Goal: Download file/media

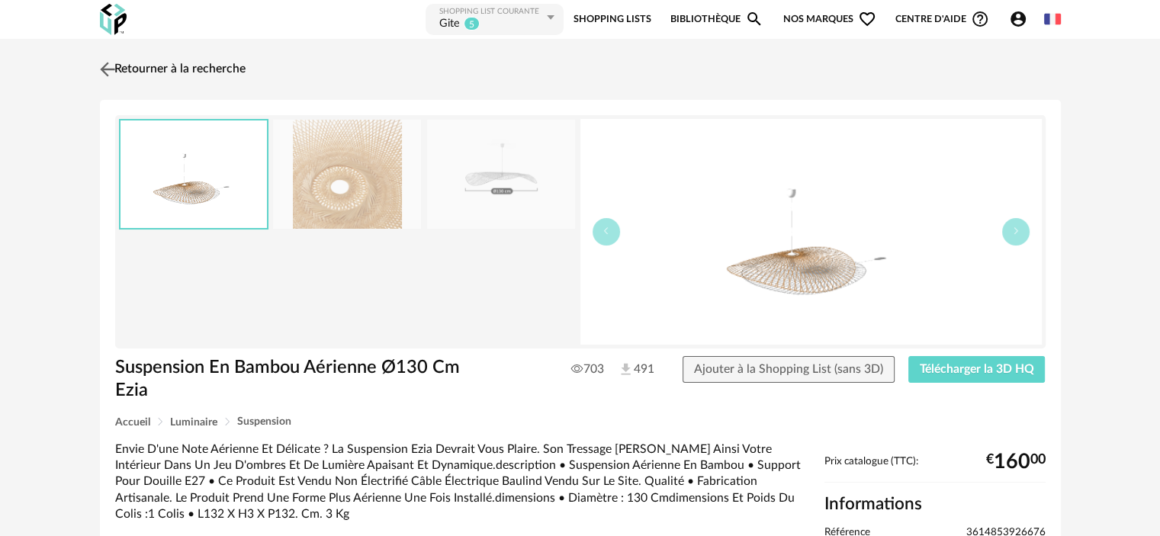
click at [145, 68] on link "Retourner à la recherche" at bounding box center [170, 70] width 149 height 34
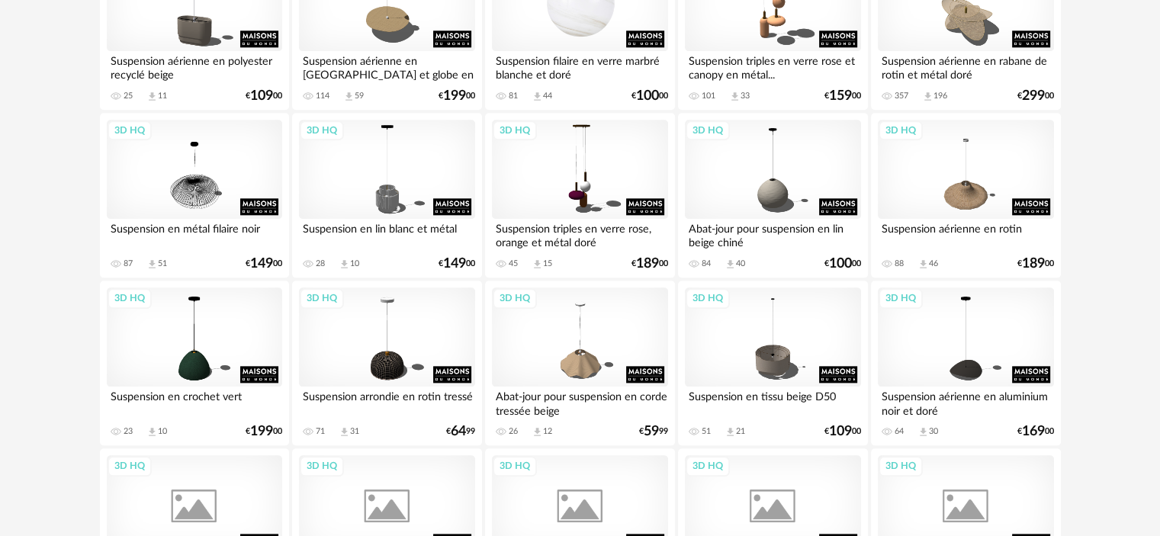
scroll to position [1728, 0]
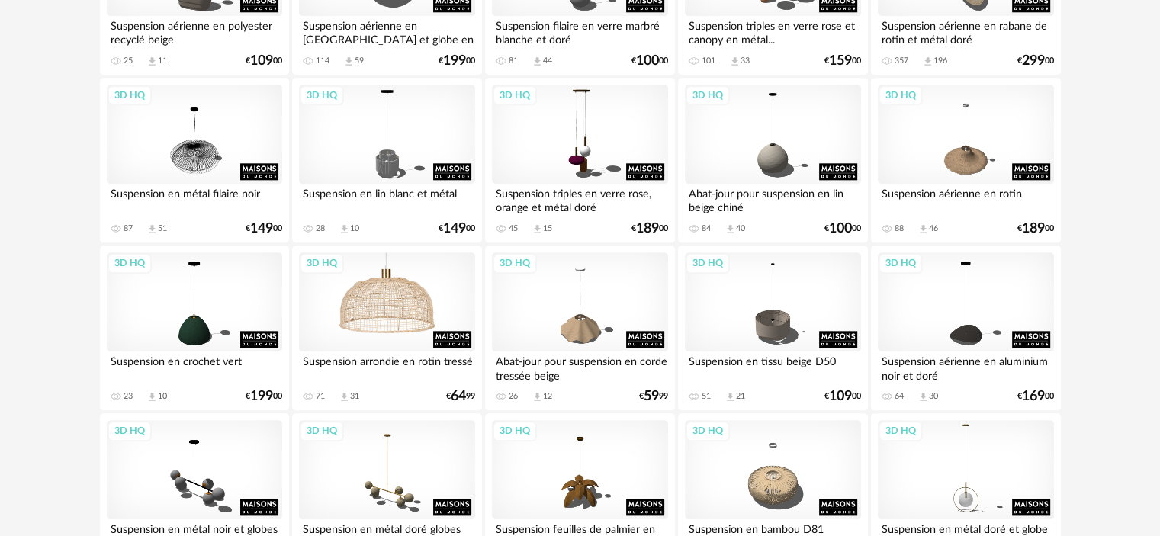
click at [388, 309] on div "3D HQ" at bounding box center [386, 301] width 175 height 99
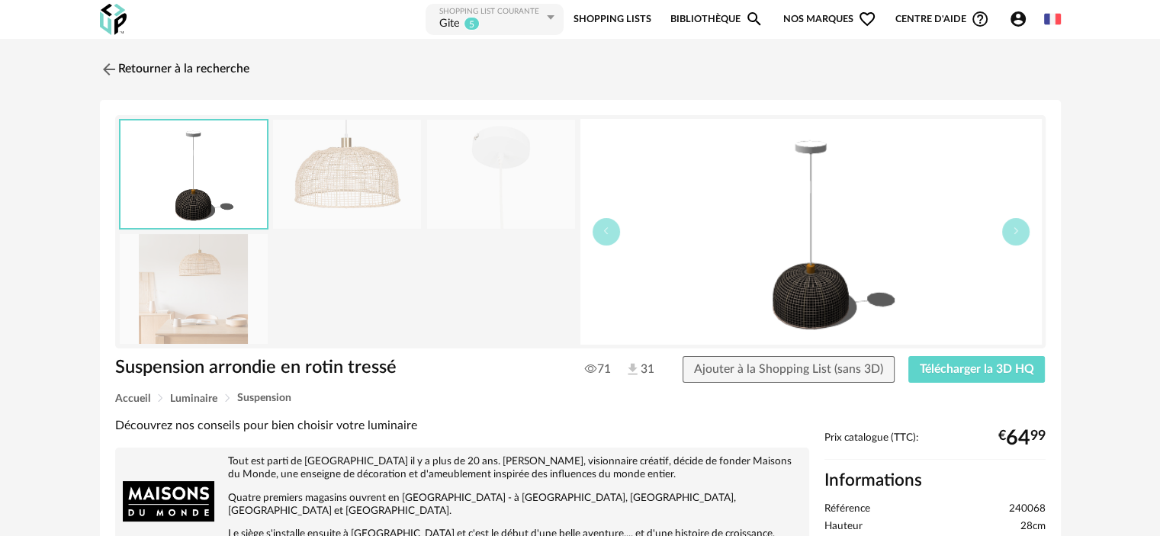
click at [363, 194] on img at bounding box center [347, 174] width 148 height 109
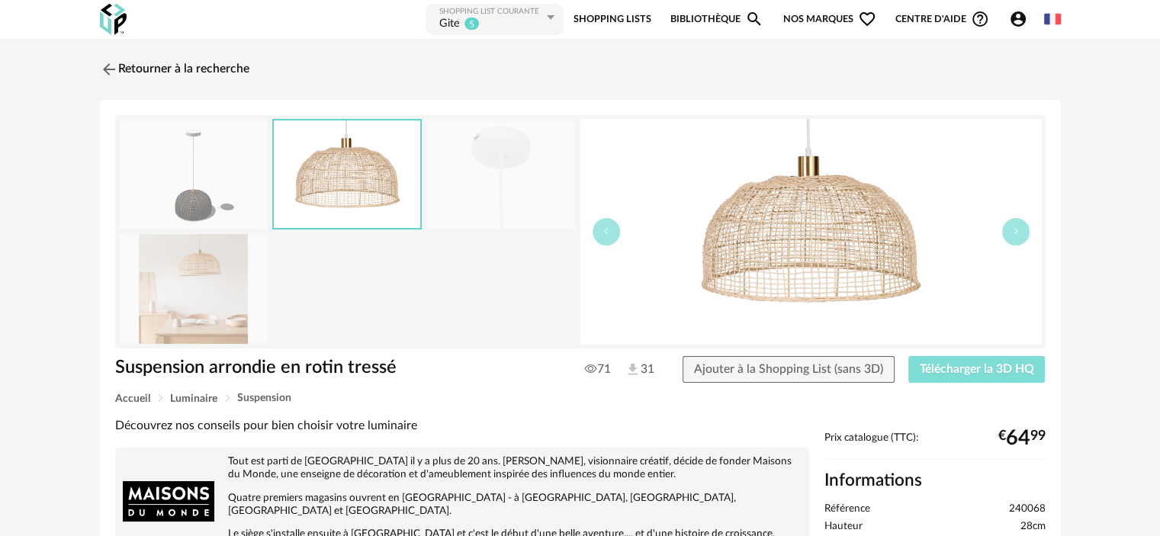
click at [962, 365] on span "Télécharger la 3D HQ" at bounding box center [977, 369] width 114 height 12
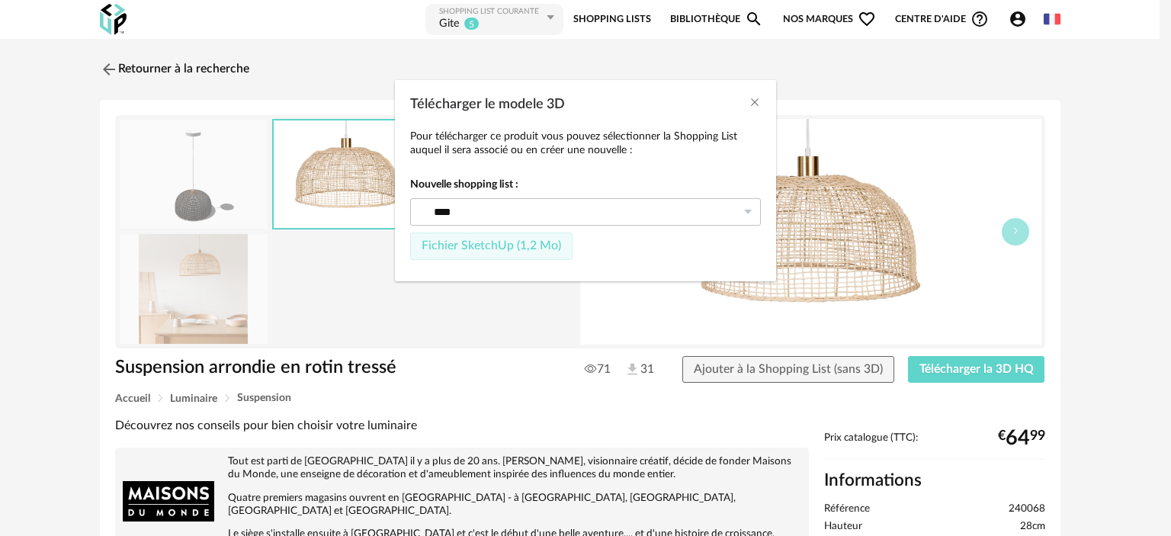
click at [542, 244] on span "Fichier SketchUp (1,2 Mo)" at bounding box center [492, 245] width 140 height 12
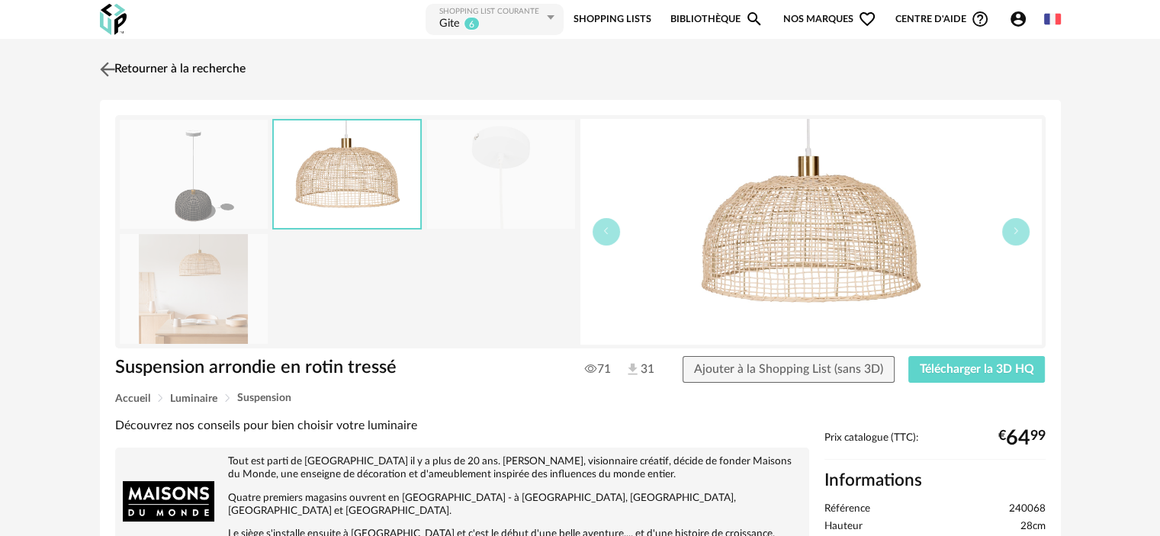
click at [165, 67] on link "Retourner à la recherche" at bounding box center [170, 70] width 149 height 34
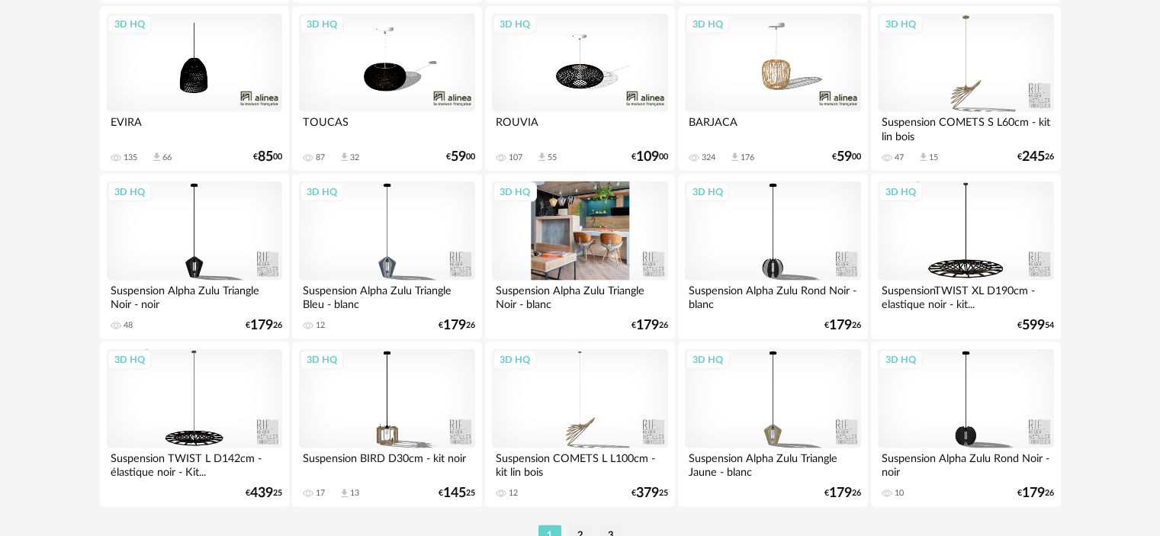
scroll to position [3215, 0]
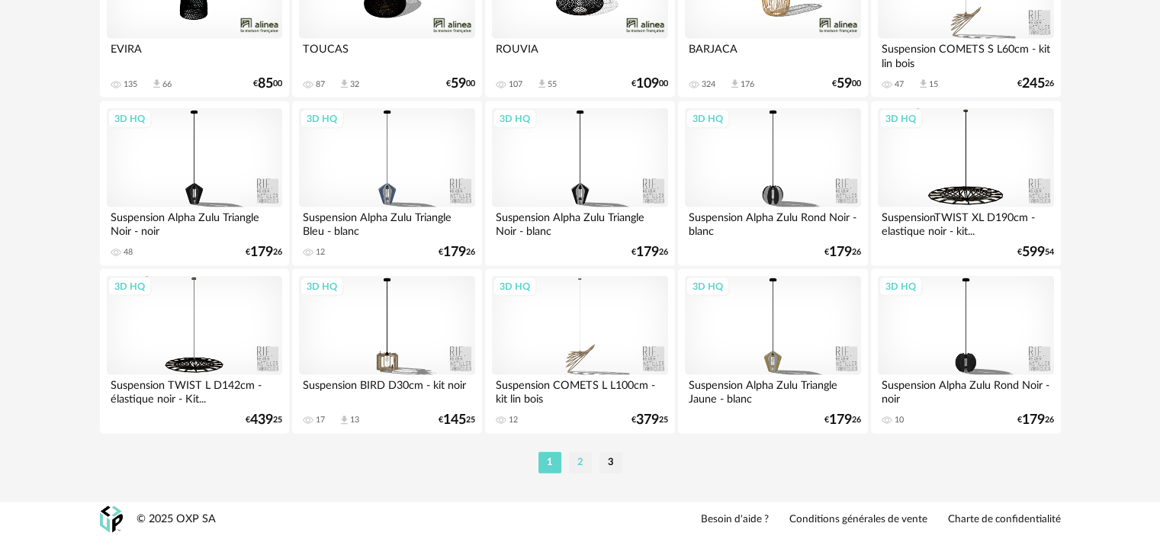
click at [579, 461] on li "2" at bounding box center [580, 462] width 23 height 21
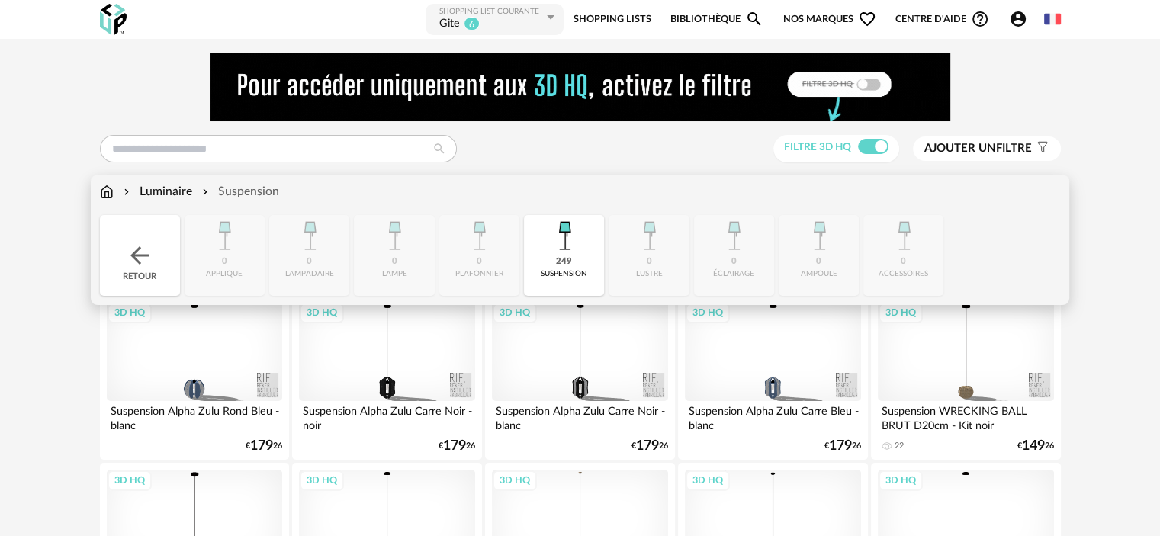
click at [108, 191] on img at bounding box center [107, 192] width 14 height 18
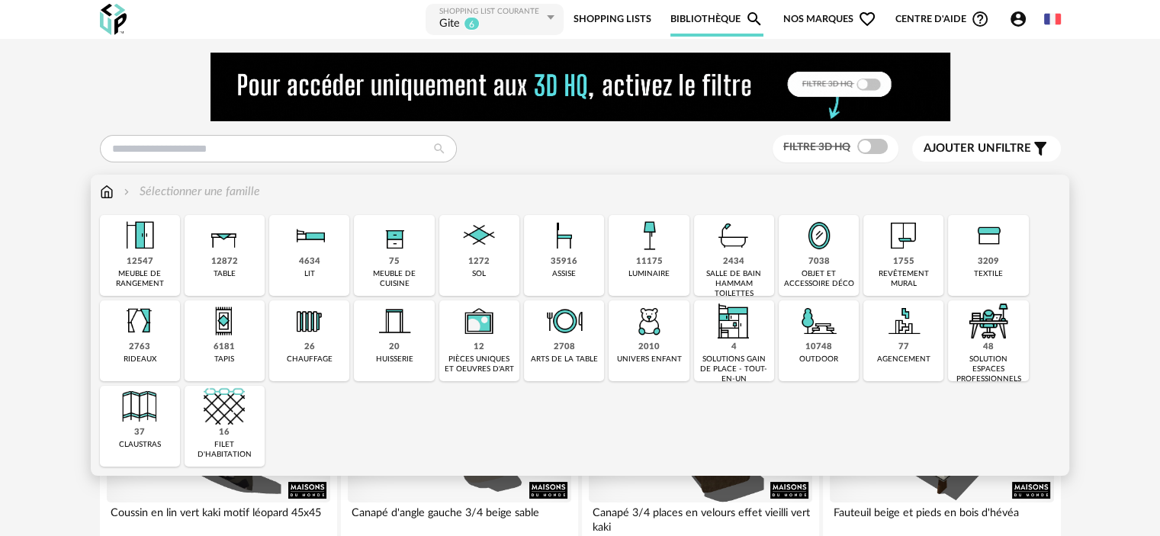
click at [811, 278] on div "objet et accessoire déco" at bounding box center [818, 279] width 71 height 20
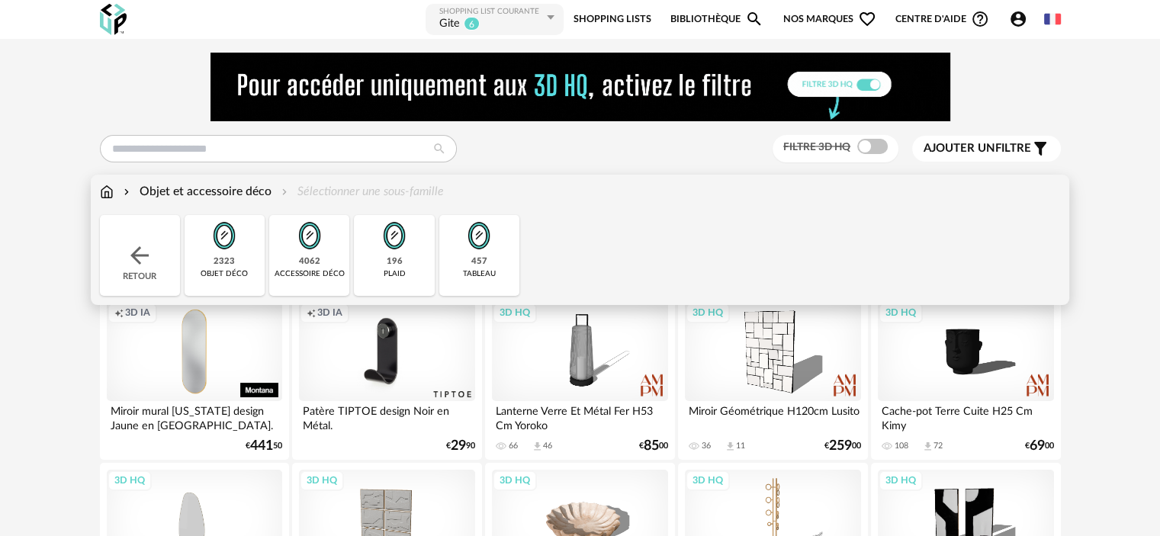
click at [220, 265] on div "2323" at bounding box center [224, 261] width 21 height 11
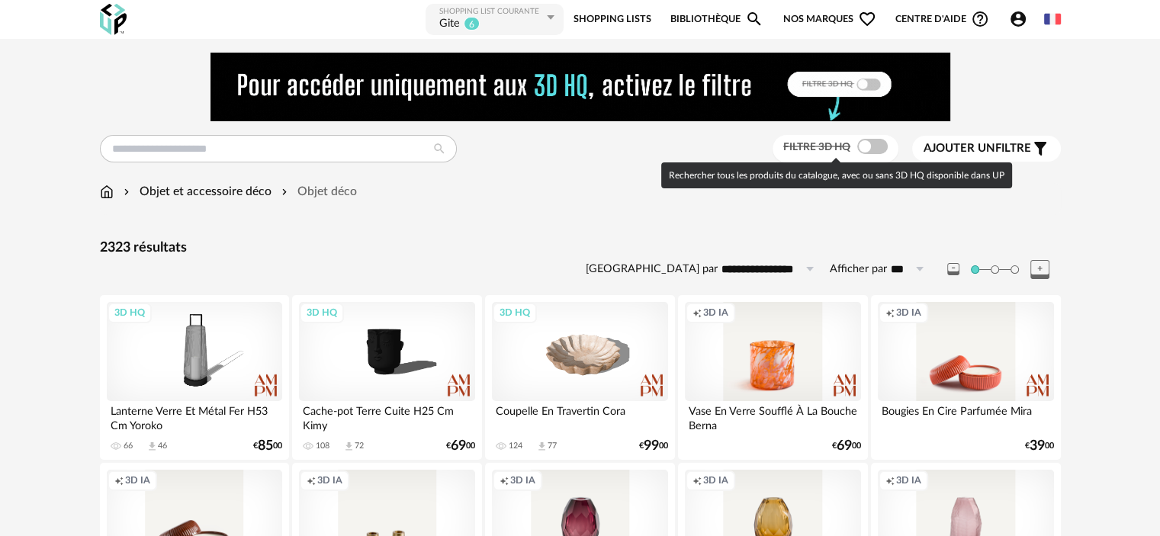
click at [860, 142] on span at bounding box center [872, 146] width 31 height 15
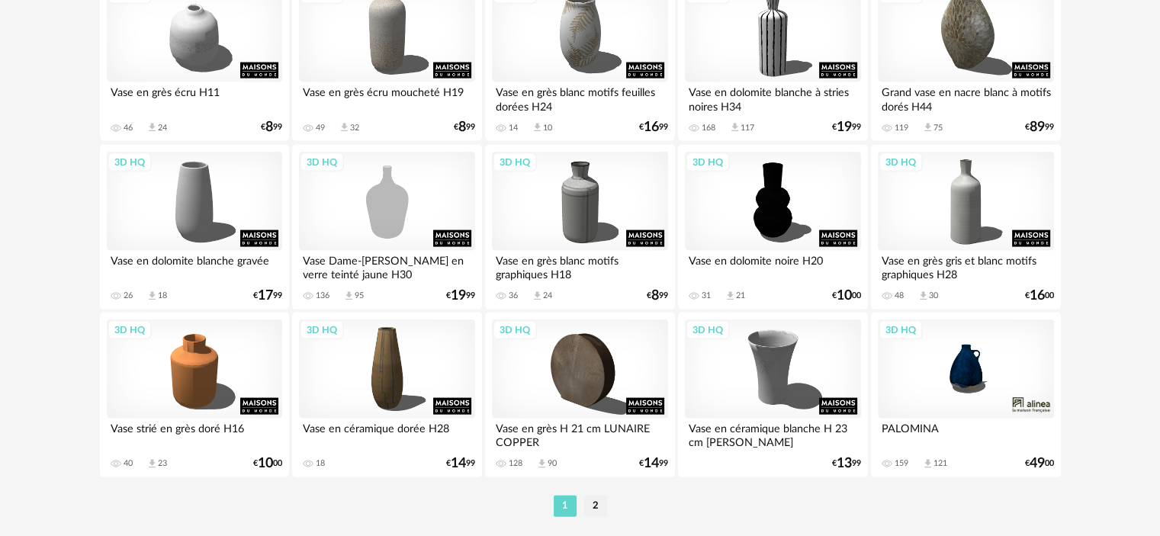
scroll to position [3215, 0]
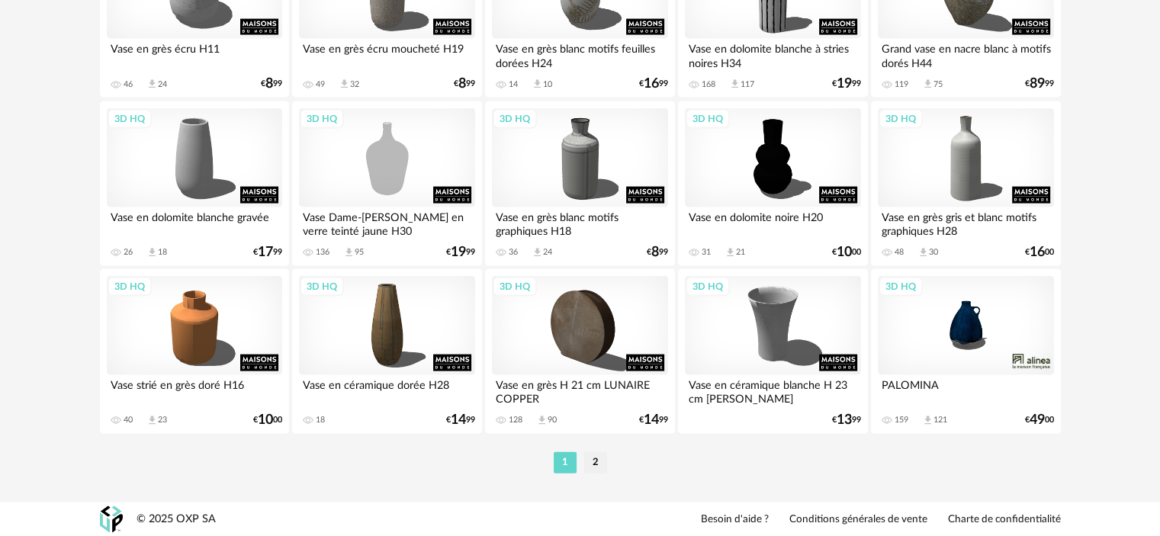
click at [599, 461] on li "2" at bounding box center [595, 462] width 23 height 21
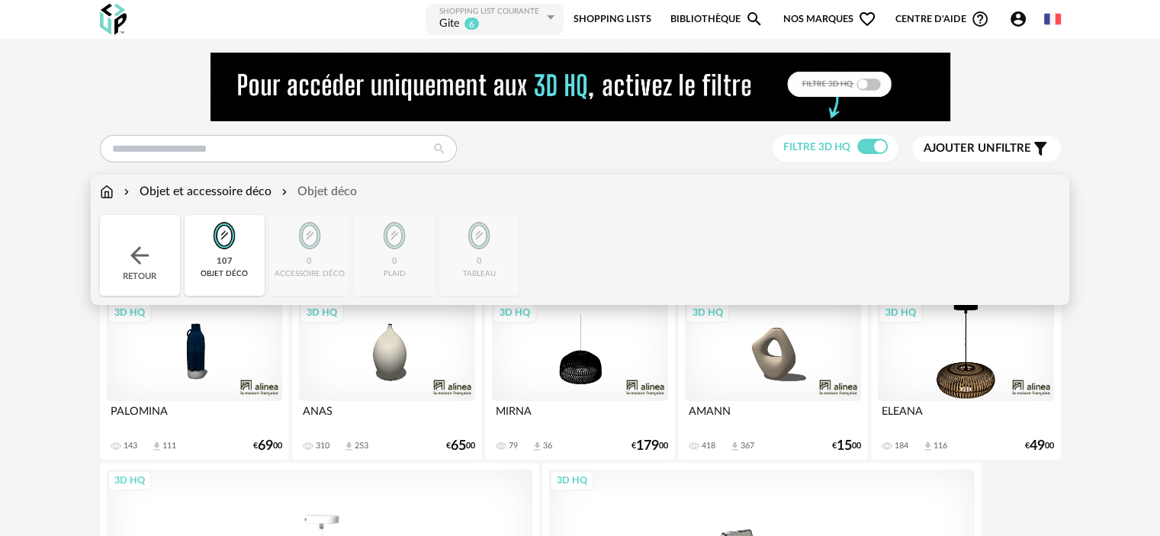
click at [324, 274] on div "Close icon Retour 107 objet déco 0 accessoire déco 0 plaid 0 tableau" at bounding box center [580, 255] width 961 height 81
click at [167, 189] on div "Objet et accessoire déco" at bounding box center [195, 192] width 151 height 18
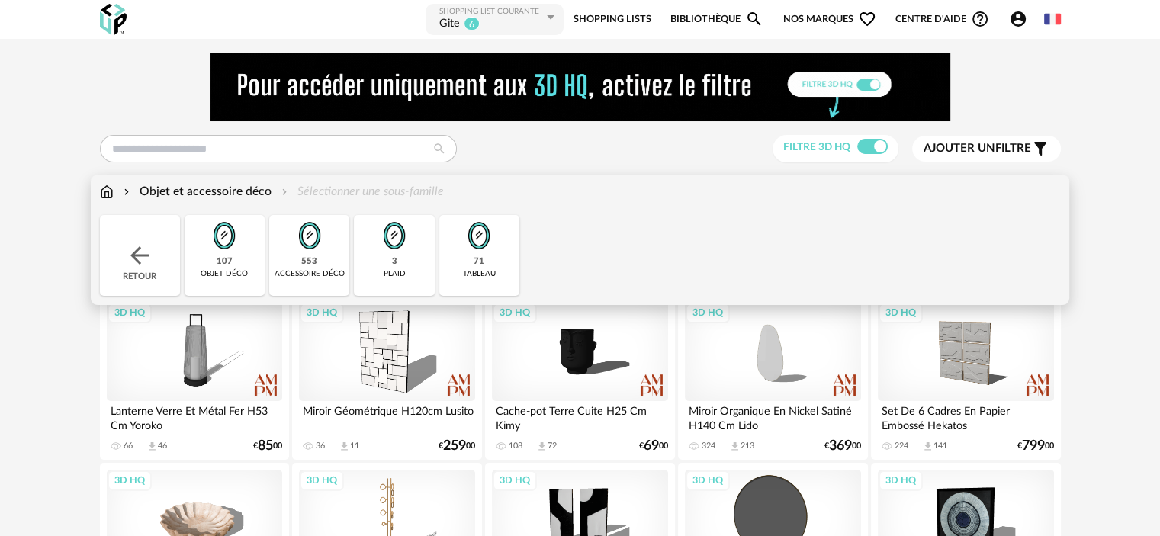
click at [309, 265] on div "553" at bounding box center [309, 261] width 16 height 11
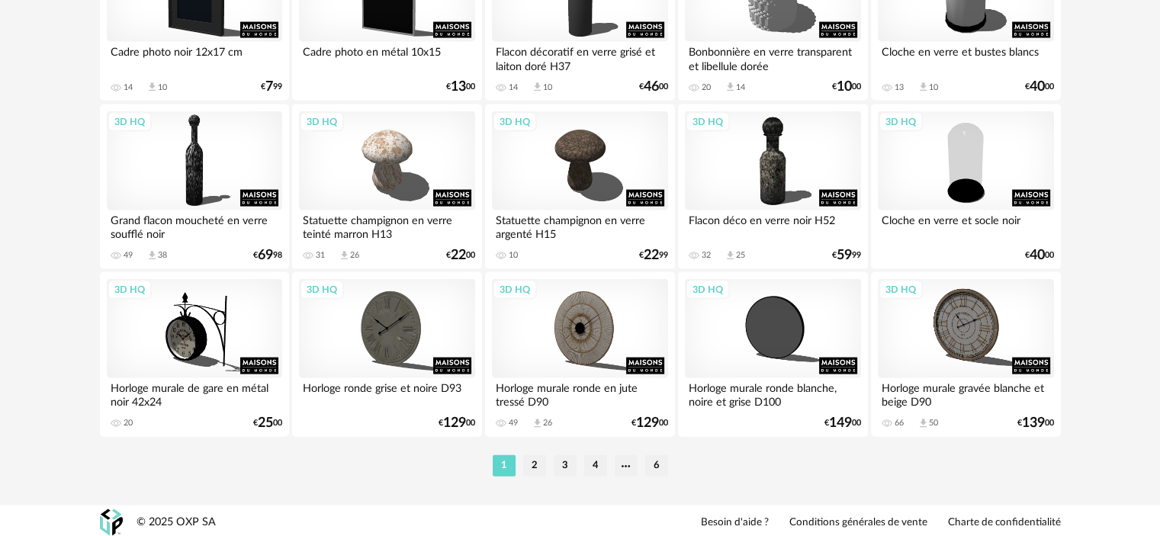
scroll to position [3215, 0]
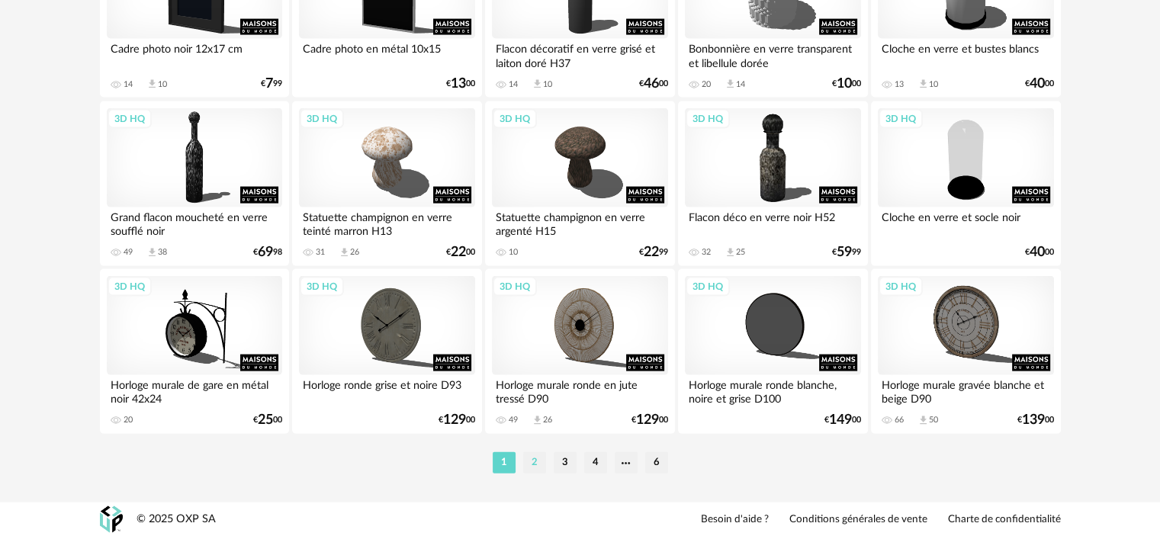
click at [540, 463] on li "2" at bounding box center [534, 462] width 23 height 21
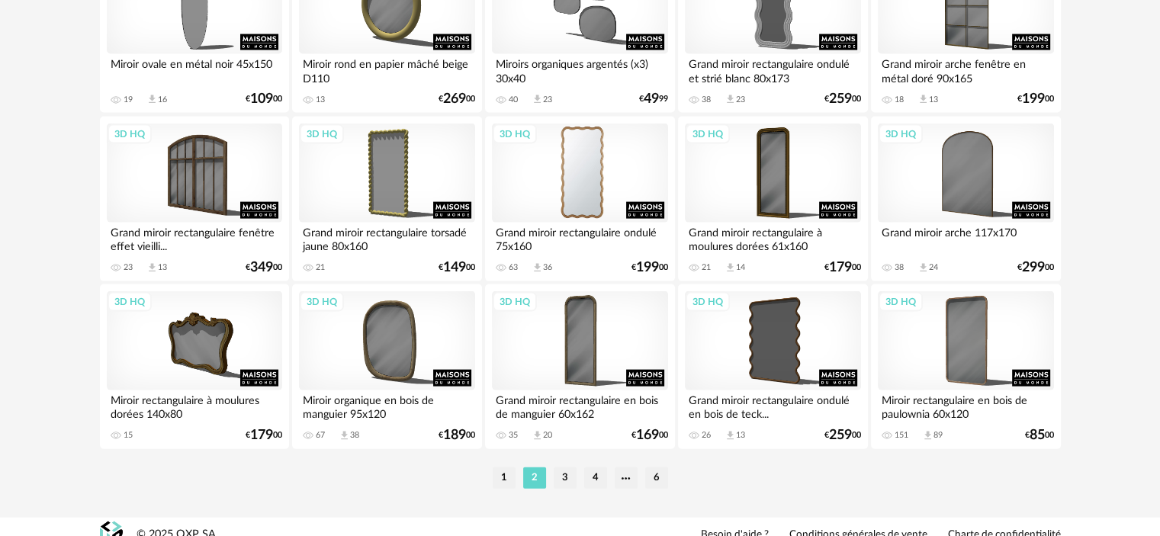
scroll to position [3203, 0]
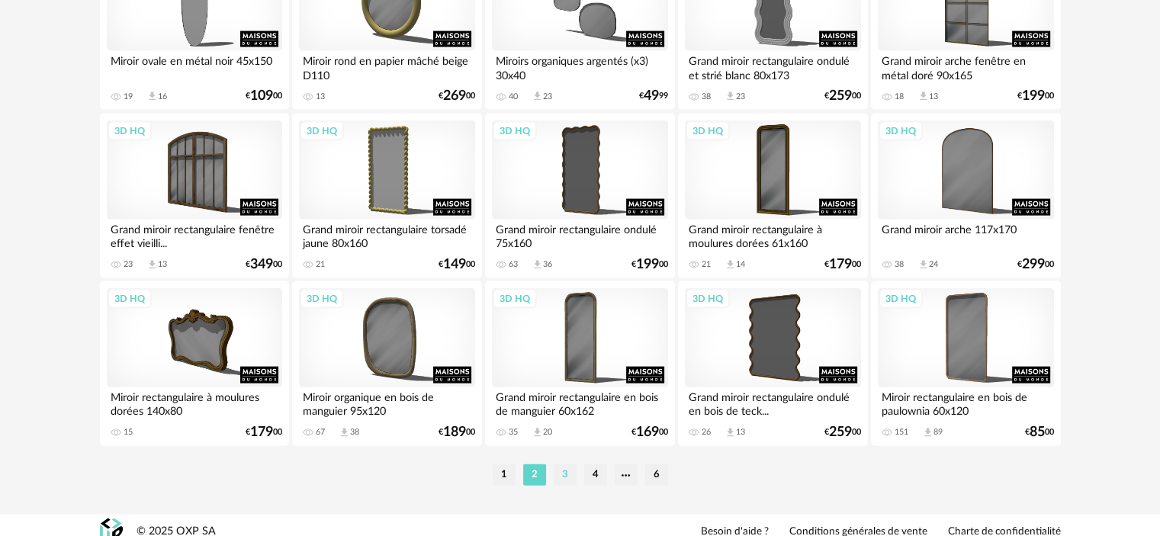
click at [564, 473] on li "3" at bounding box center [565, 474] width 23 height 21
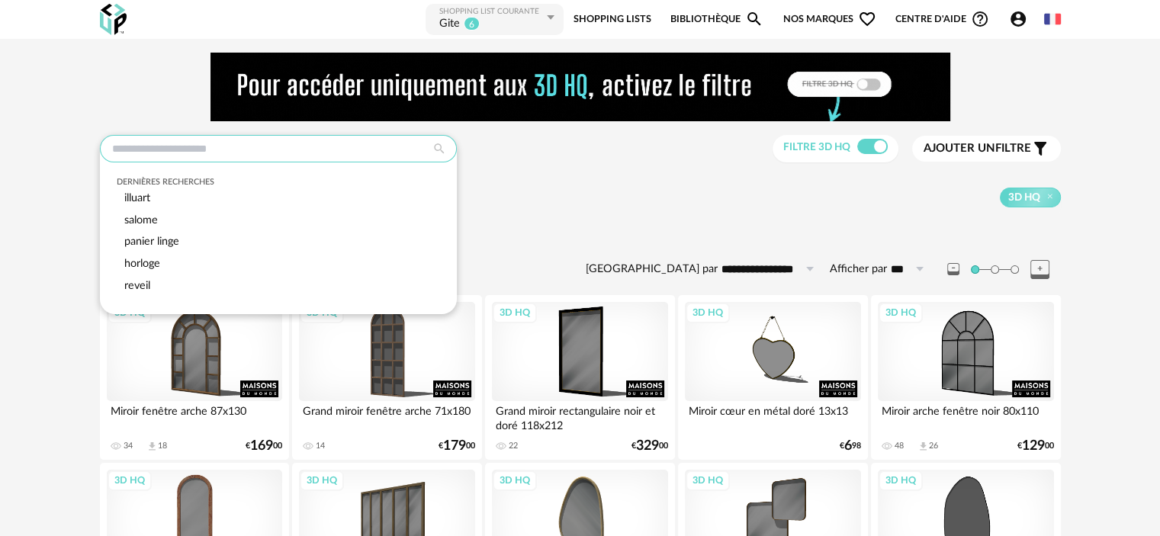
click at [131, 143] on input "text" at bounding box center [278, 148] width 357 height 27
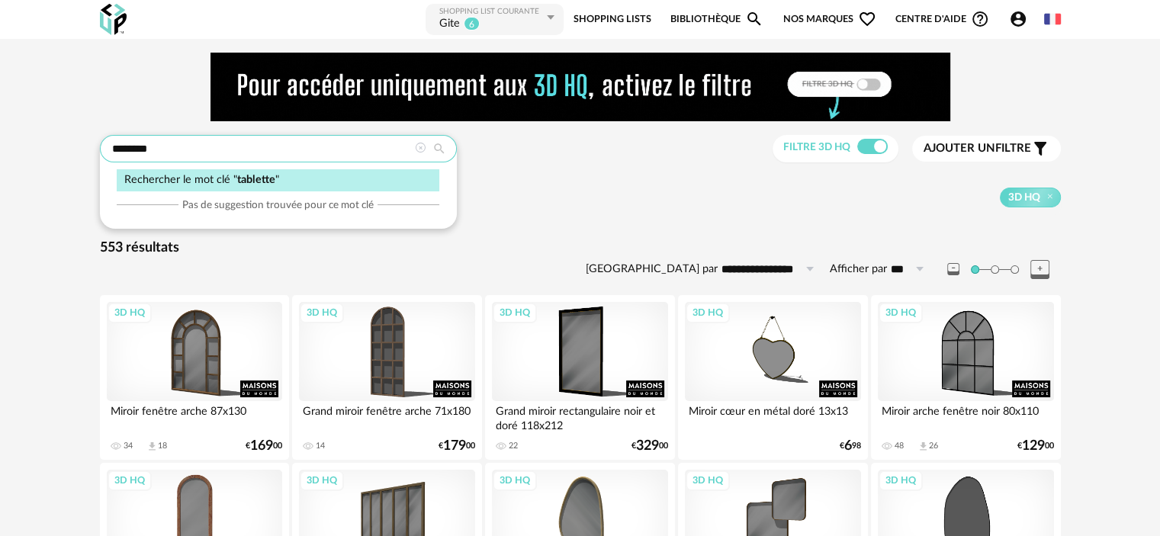
type input "********"
type input "**********"
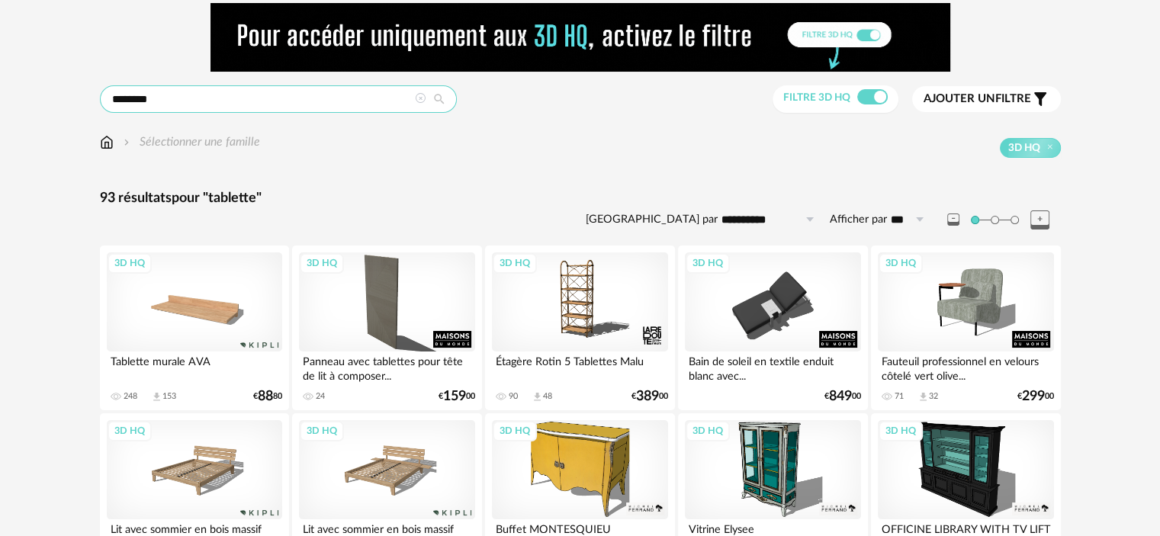
scroll to position [76, 0]
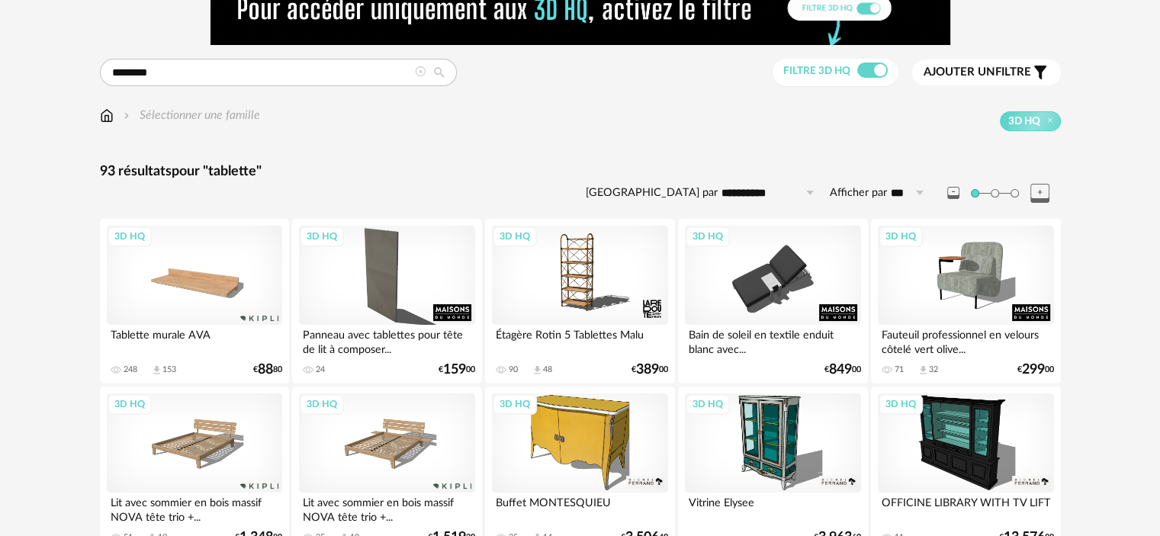
click at [206, 287] on div "3D HQ" at bounding box center [194, 275] width 175 height 99
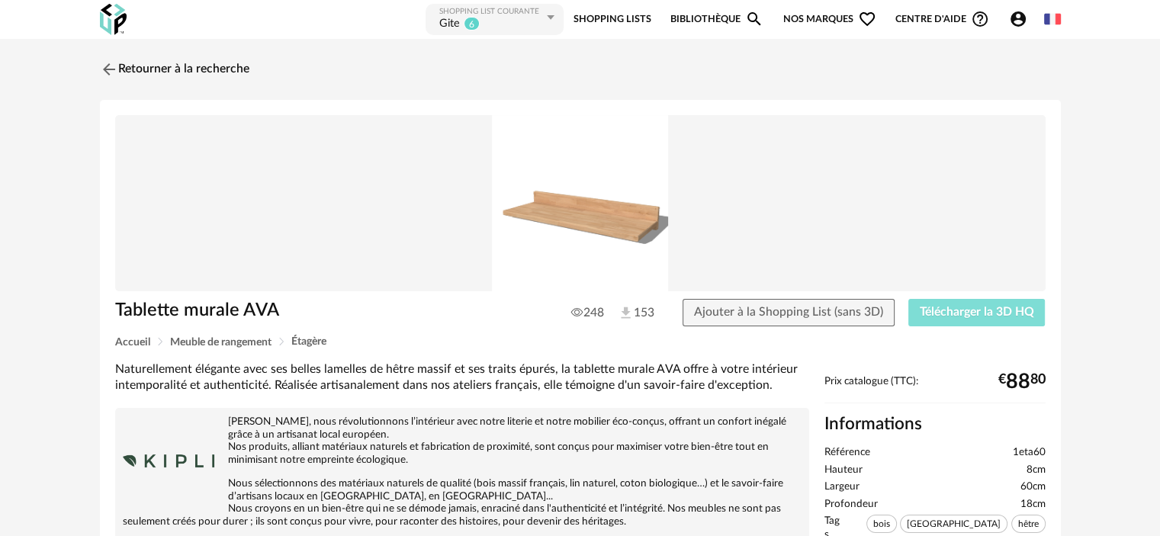
click at [963, 313] on span "Télécharger la 3D HQ" at bounding box center [977, 312] width 114 height 12
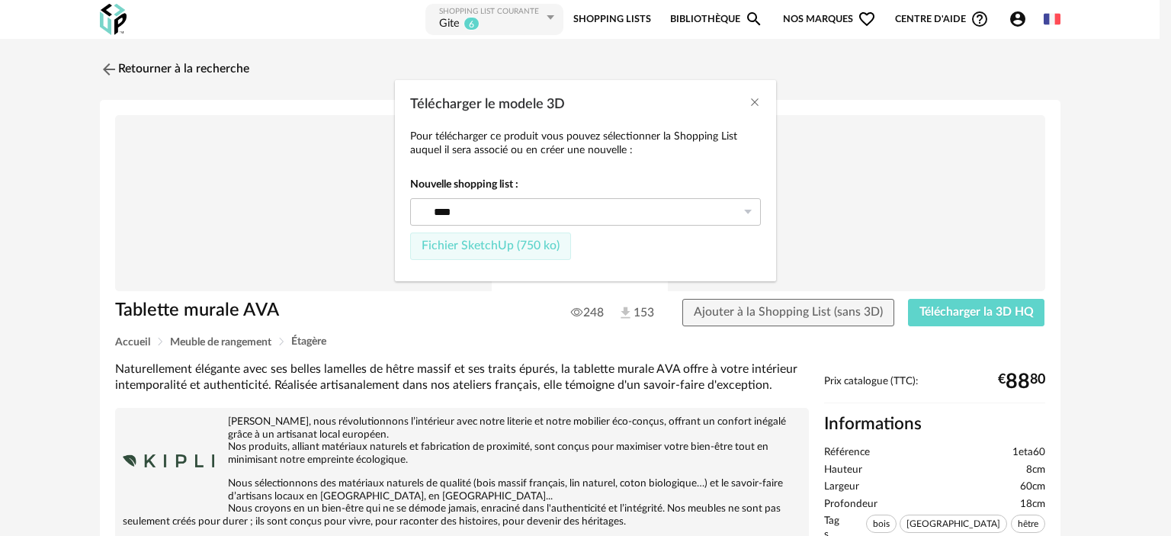
click at [468, 247] on span "Fichier SketchUp (750 ko)" at bounding box center [491, 245] width 138 height 12
